Goal: Register for event/course

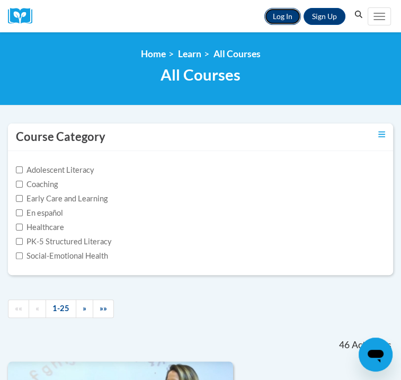
click at [285, 17] on link "Log In" at bounding box center [282, 16] width 37 height 17
click at [298, 17] on link "Log In" at bounding box center [282, 16] width 37 height 17
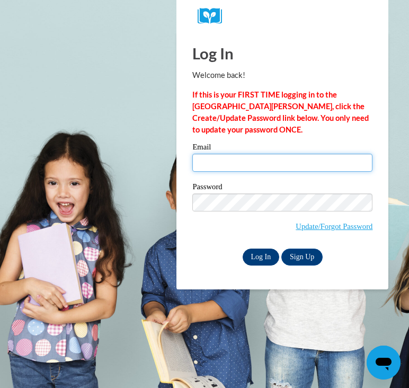
type input "mrw842@gmail.com"
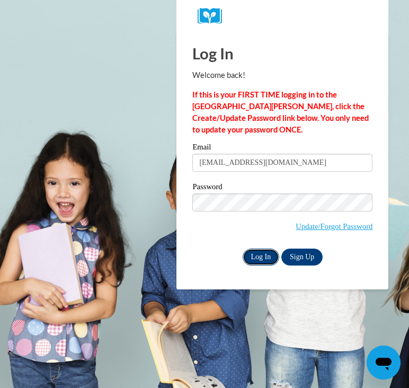
click at [252, 255] on input "Log In" at bounding box center [261, 256] width 37 height 17
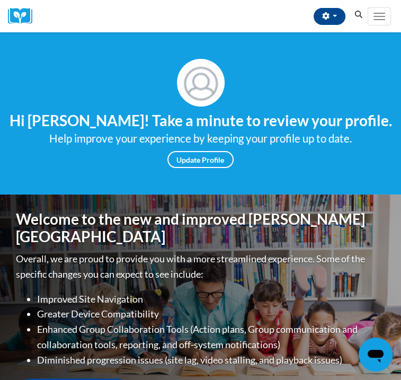
click at [363, 16] on icon "Search" at bounding box center [359, 15] width 10 height 8
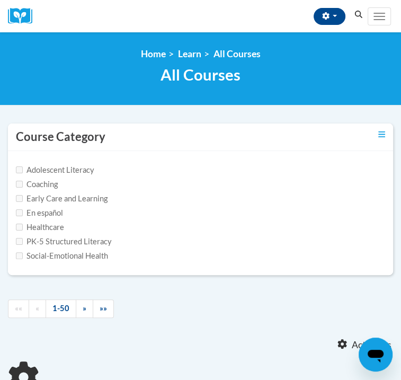
click at [358, 13] on icon "Search" at bounding box center [359, 15] width 10 height 8
click at [361, 14] on icon "Search" at bounding box center [359, 15] width 10 height 8
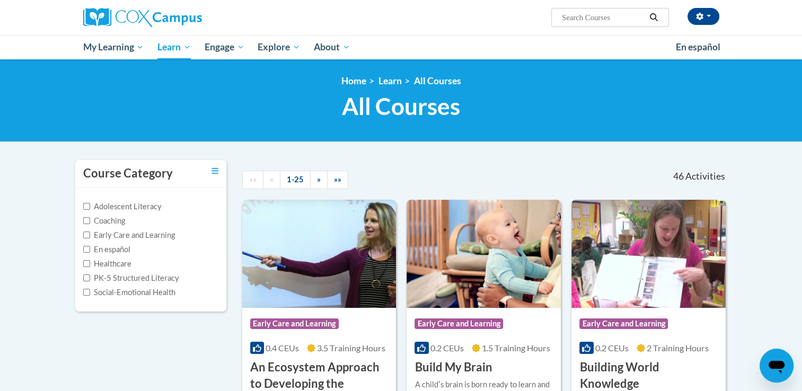
click at [401, 22] on input "Search..." at bounding box center [603, 17] width 85 height 13
type input "data driven instruction"
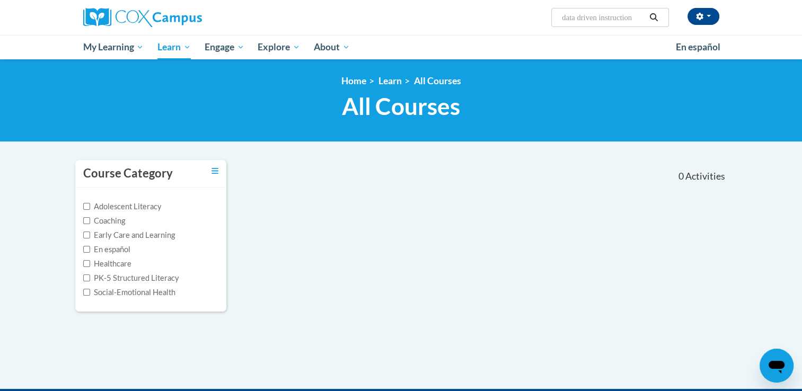
click at [573, 20] on input "data driven instruction" at bounding box center [603, 17] width 85 height 13
type input "Data driven instruction"
click at [654, 14] on icon "Search" at bounding box center [654, 17] width 8 height 8
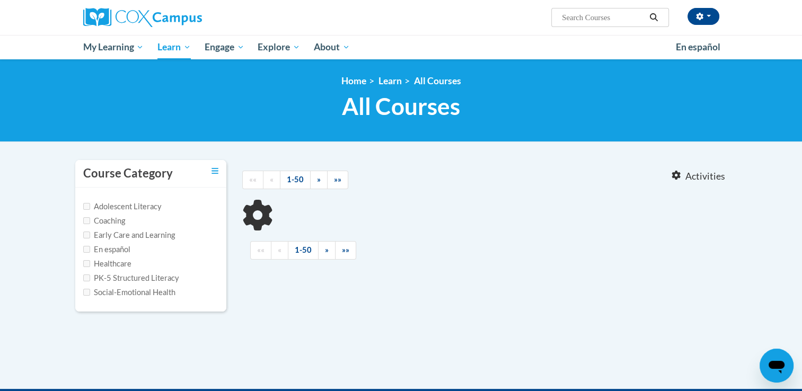
type input "Data driven instruction"
click at [654, 17] on icon "Search" at bounding box center [654, 17] width 10 height 8
type input "Data driven instruction"
click at [653, 16] on icon "Search" at bounding box center [654, 17] width 10 height 8
type input "Data driven instruction"
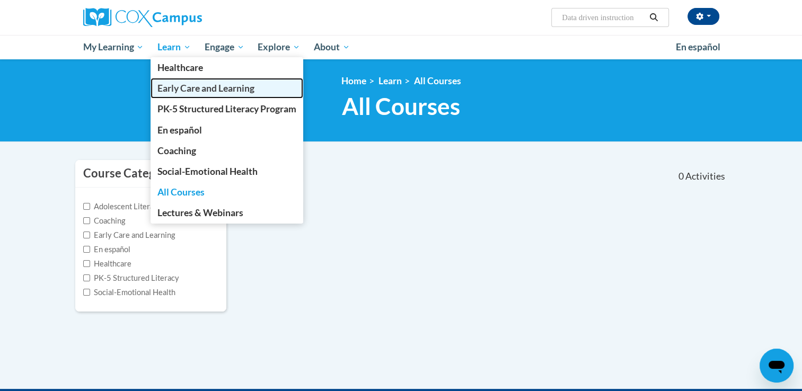
click at [179, 95] on link "Early Care and Learning" at bounding box center [226, 88] width 153 height 21
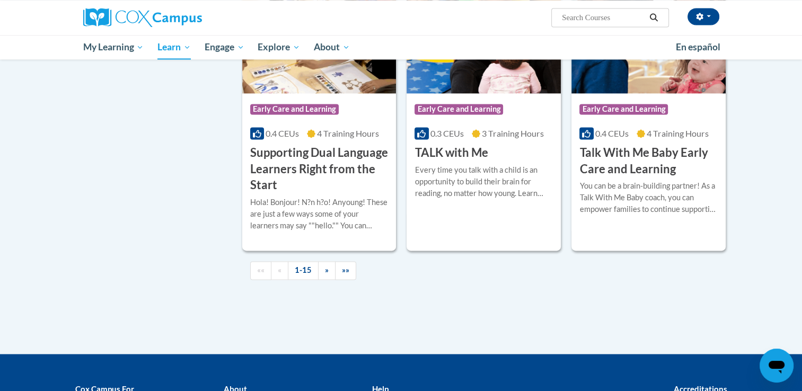
scroll to position [1498, 0]
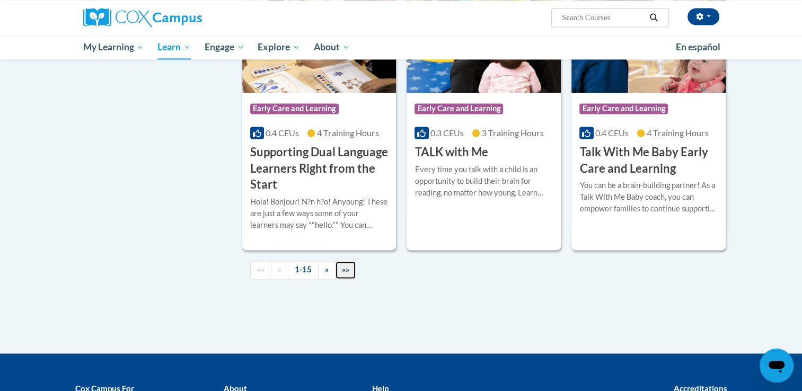
click at [348, 279] on link "»»" at bounding box center [345, 270] width 21 height 19
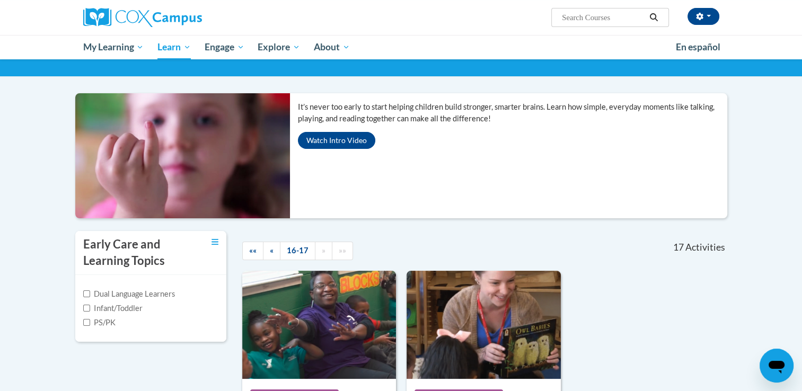
scroll to position [61, 0]
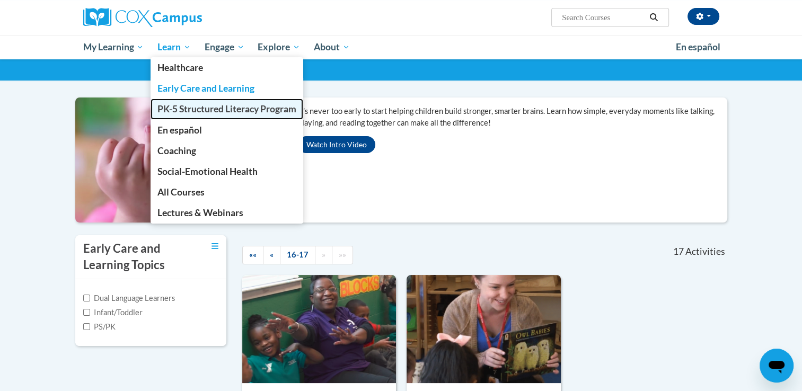
click at [181, 107] on span "PK-5 Structured Literacy Program" at bounding box center [226, 108] width 139 height 11
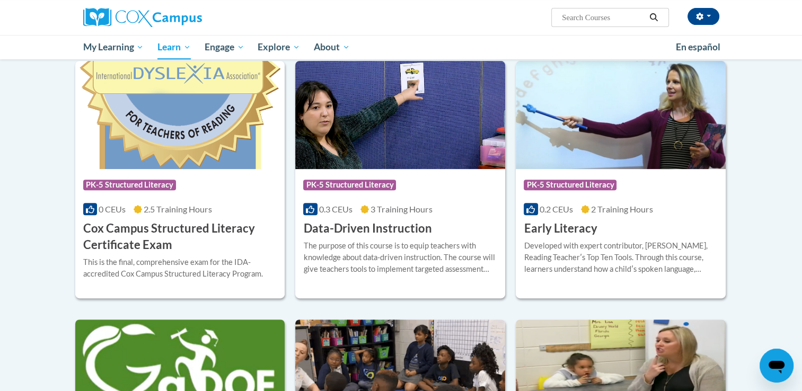
scroll to position [335, 0]
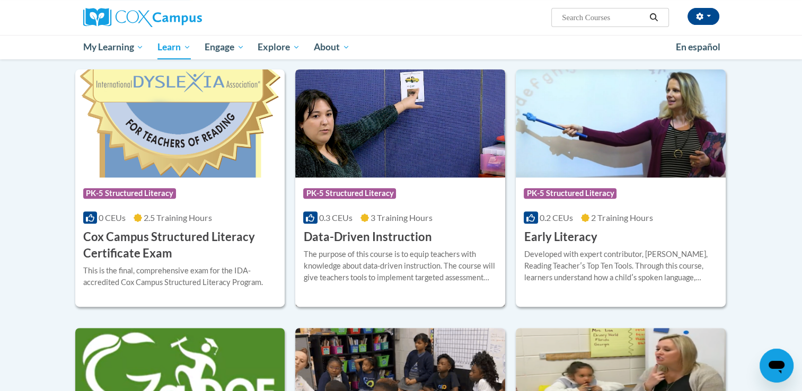
click at [366, 236] on h3 "Data-Driven Instruction" at bounding box center [367, 237] width 128 height 16
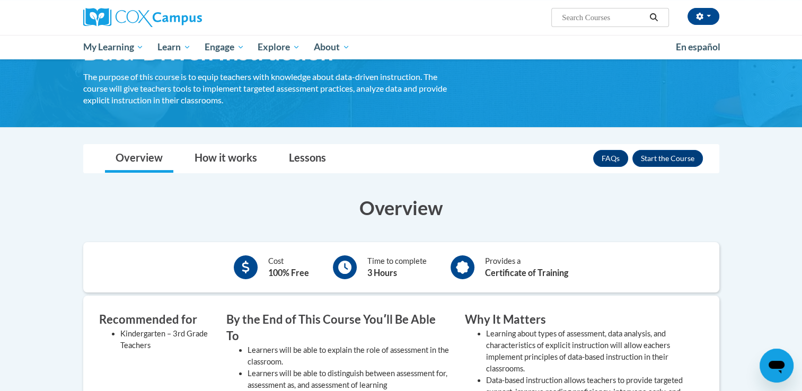
scroll to position [69, 0]
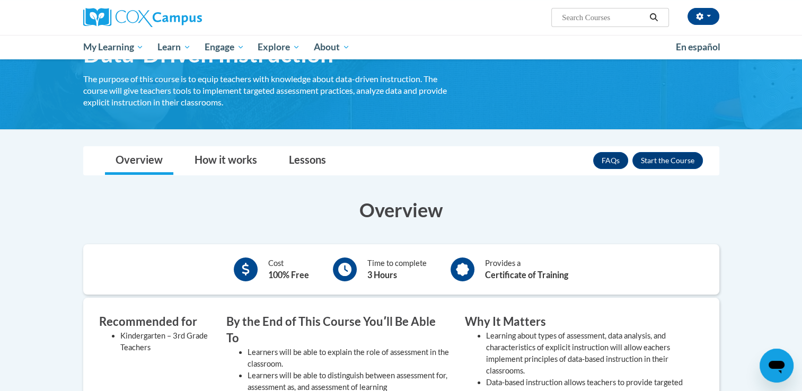
click at [677, 162] on button "Enroll" at bounding box center [667, 160] width 70 height 17
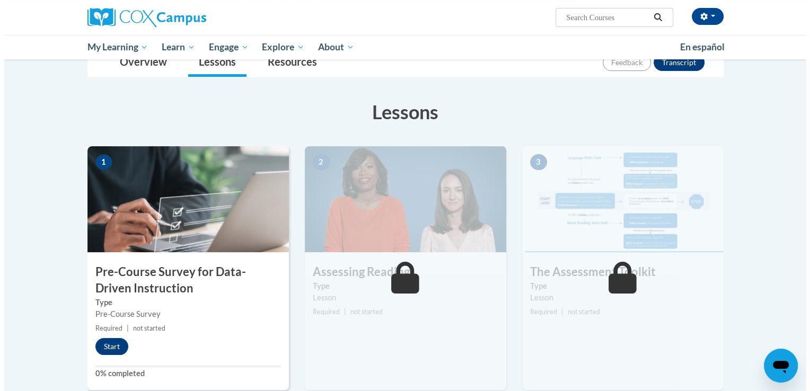
scroll to position [144, 0]
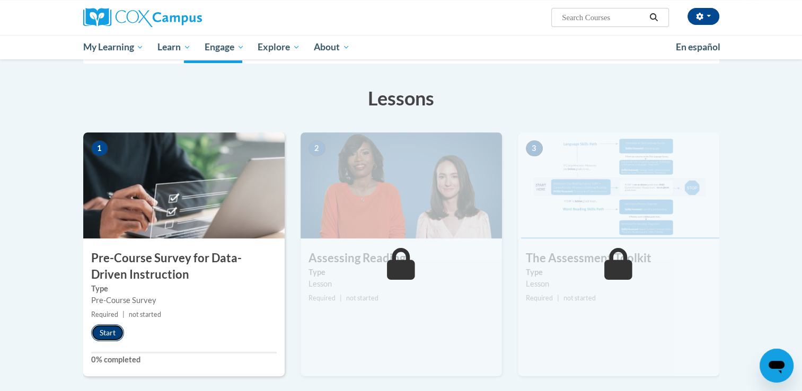
click at [99, 329] on button "Start" at bounding box center [107, 332] width 33 height 17
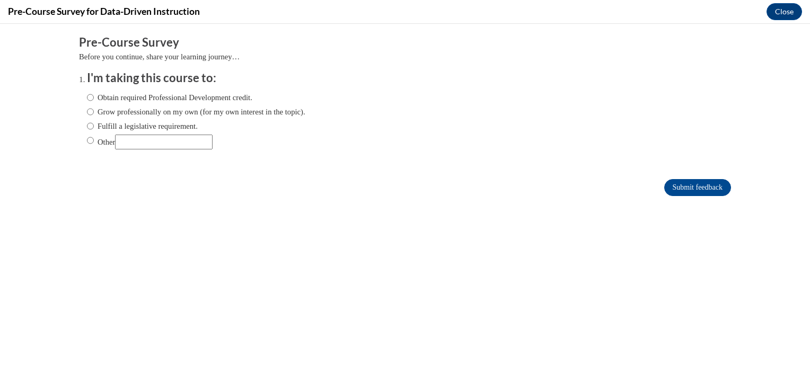
scroll to position [0, 0]
click at [121, 112] on label "Grow professionally on my own (for my own interest in the topic)." at bounding box center [196, 112] width 218 height 12
click at [94, 112] on input "Grow professionally on my own (for my own interest in the topic)." at bounding box center [90, 112] width 7 height 12
radio input "true"
click at [669, 189] on input "Submit feedback" at bounding box center [697, 187] width 67 height 17
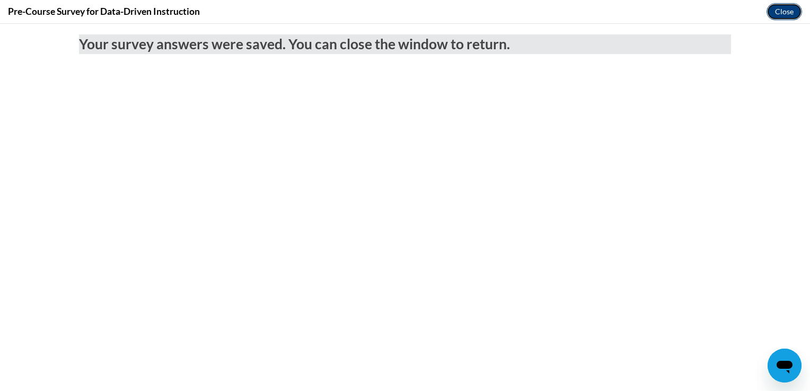
click at [777, 13] on button "Close" at bounding box center [783, 11] width 35 height 17
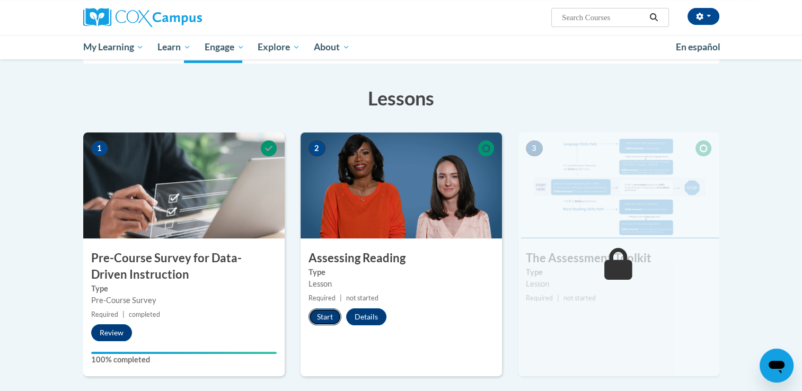
click at [318, 314] on button "Start" at bounding box center [324, 316] width 33 height 17
